Goal: Task Accomplishment & Management: Complete application form

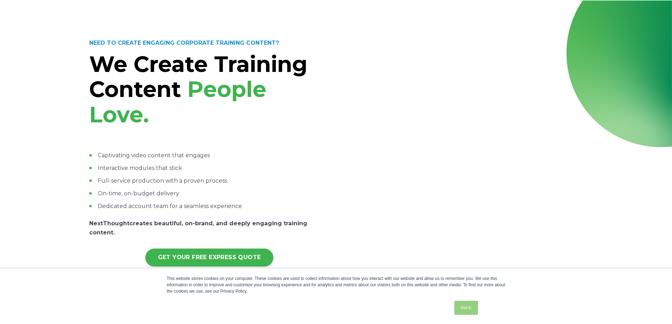
click at [470, 309] on link "Got it." at bounding box center [465, 308] width 23 height 14
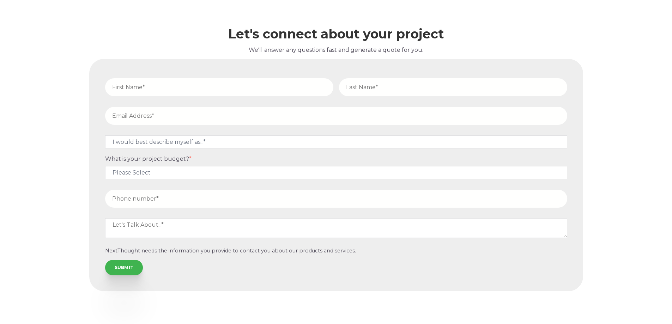
scroll to position [3063, 0]
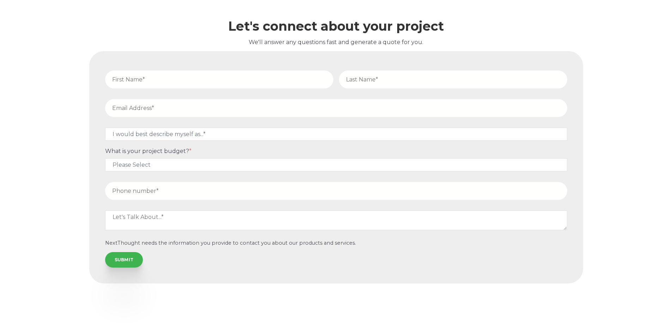
drag, startPoint x: 143, startPoint y: 65, endPoint x: 154, endPoint y: 79, distance: 17.1
click at [144, 71] on input "text" at bounding box center [219, 80] width 228 height 18
type input "[PERSON_NAME]"
type input "[EMAIL_ADDRESS][DOMAIN_NAME]"
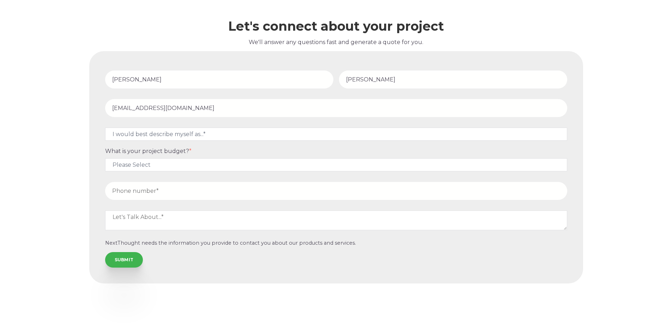
type input "15737184564"
click at [166, 128] on select "I would best describe myself as...* Other I am an executive or owner of a compa…" at bounding box center [336, 134] width 462 height 13
select select "persona_10"
click at [105, 128] on select "I would best describe myself as...* Other I am an executive or owner of a compa…" at bounding box center [336, 134] width 462 height 13
click at [141, 158] on select "Please Select $5,000 - $15,000 $15,000 - $25,000 $25,000 - $50,000 $50,000+" at bounding box center [336, 164] width 462 height 13
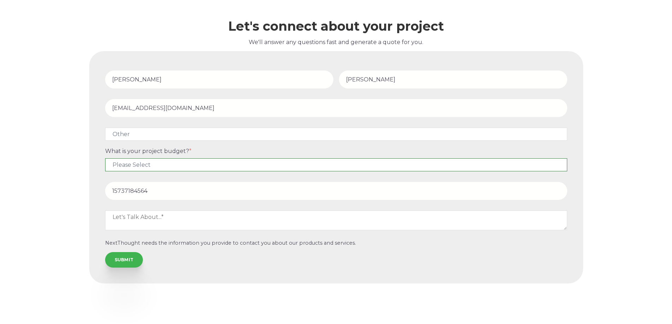
click at [142, 158] on select "Please Select $5,000 - $15,000 $15,000 - $25,000 $25,000 - $50,000 $50,000+" at bounding box center [336, 164] width 462 height 13
click at [146, 158] on select "Please Select $5,000 - $15,000 $15,000 - $25,000 $25,000 - $50,000 $50,000+" at bounding box center [336, 164] width 462 height 13
select select "$5,000 - $15,000"
click at [105, 158] on select "Please Select $5,000 - $15,000 $15,000 - $25,000 $25,000 - $50,000 $50,000+" at bounding box center [336, 164] width 462 height 13
click at [133, 210] on textarea at bounding box center [336, 220] width 462 height 20
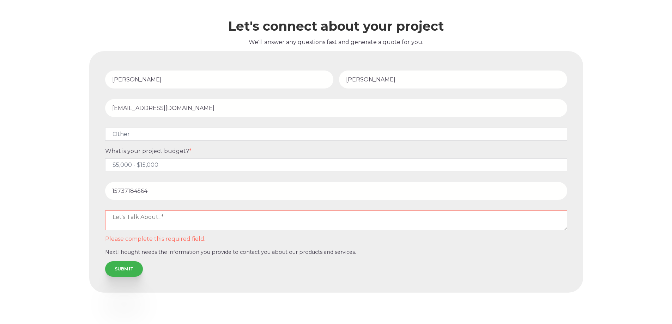
click at [168, 210] on textarea at bounding box center [336, 220] width 462 height 20
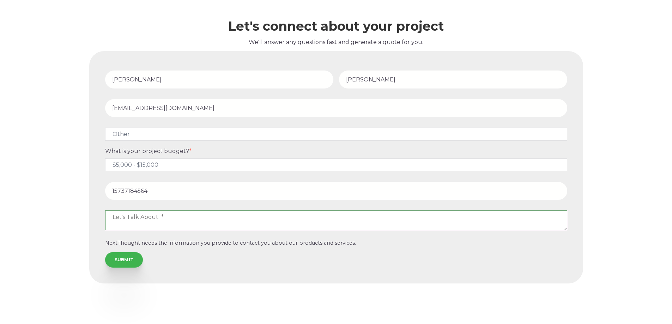
paste textarea "I’m reaching out on behalf of the nation’s largest media group Nexstar, where I…"
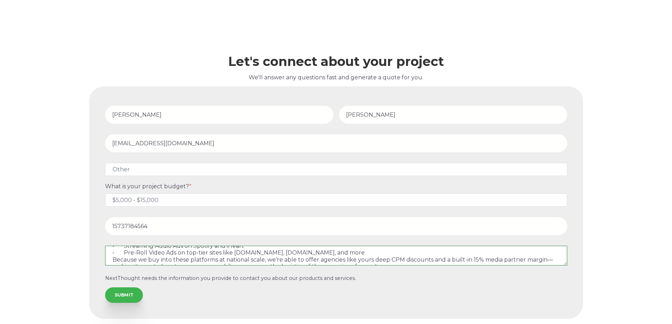
scroll to position [81, 0]
drag, startPoint x: 463, startPoint y: 247, endPoint x: 233, endPoint y: 245, distance: 230.6
click at [233, 246] on textarea "I’m reaching out on behalf of the nation’s largest media group Nexstar, where I…" at bounding box center [336, 256] width 462 height 20
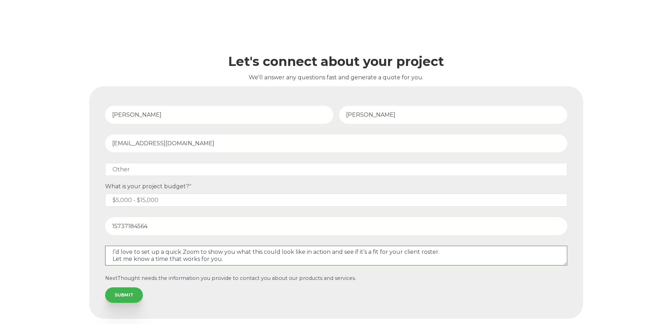
scroll to position [46, 0]
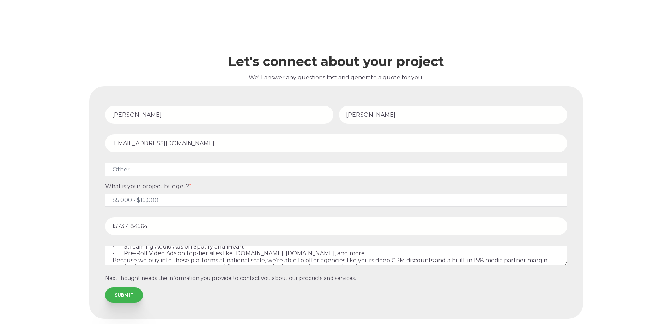
type textarea "I’m reaching out on behalf of the nation’s largest media group Nexstar, where I…"
drag, startPoint x: 113, startPoint y: 216, endPoint x: 139, endPoint y: 216, distance: 25.4
click at [113, 217] on input "15737184564" at bounding box center [336, 226] width 462 height 18
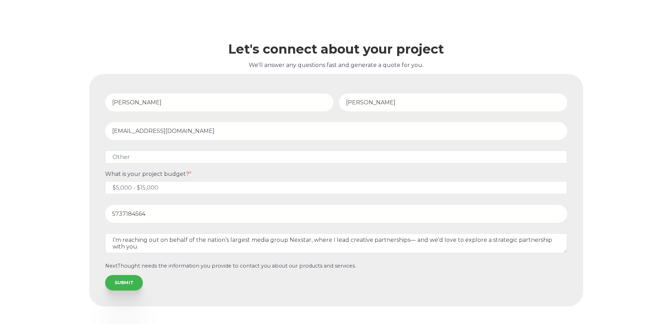
scroll to position [3027, 0]
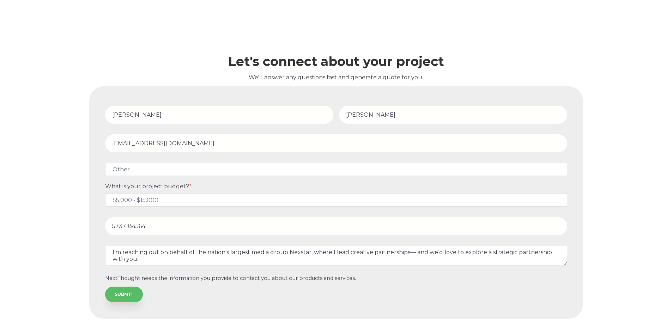
type input "5737184564"
click at [123, 287] on input "SUBMIT" at bounding box center [124, 295] width 38 height 16
